Goal: Task Accomplishment & Management: Manage account settings

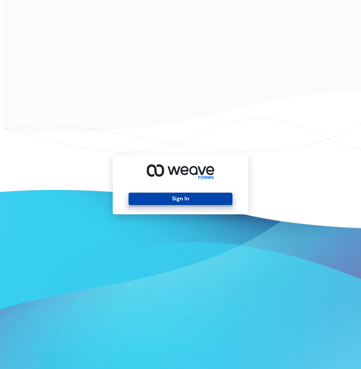
click at [182, 195] on button "Sign In" at bounding box center [181, 199] width 104 height 12
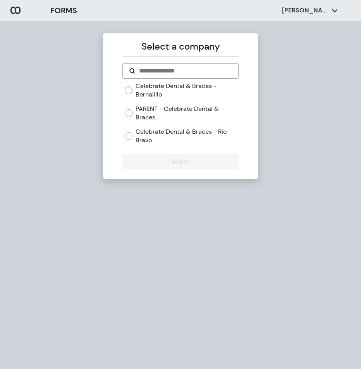
click at [149, 133] on label "Celebrate Dental & Braces - Rio Bravo" at bounding box center [187, 136] width 103 height 17
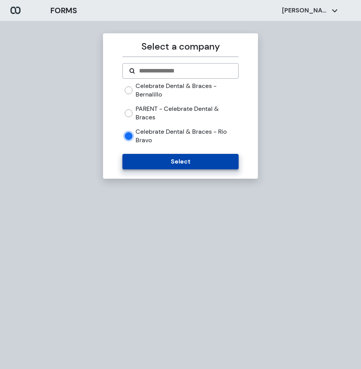
click at [167, 163] on button "Select" at bounding box center [181, 162] width 116 height 16
